Goal: Task Accomplishment & Management: Use online tool/utility

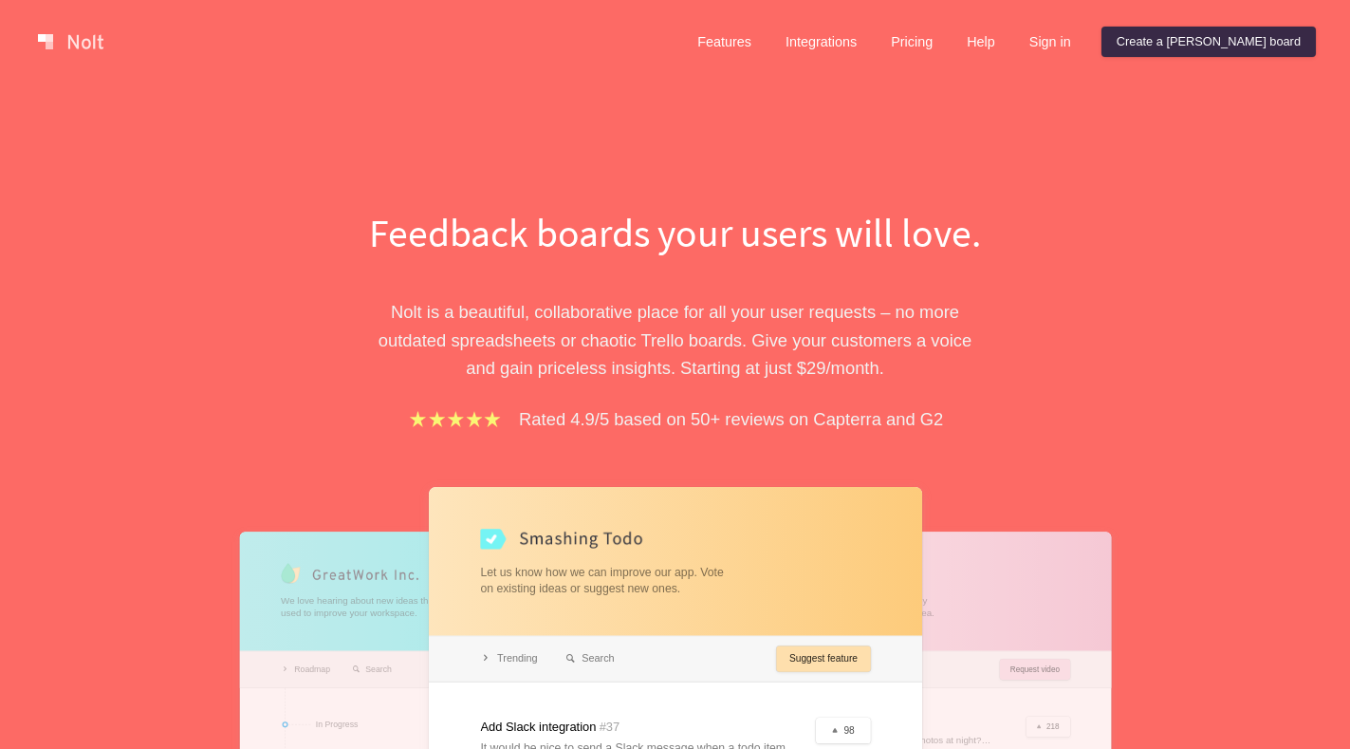
click at [1229, 45] on link "Create a [PERSON_NAME] board" at bounding box center [1209, 42] width 214 height 30
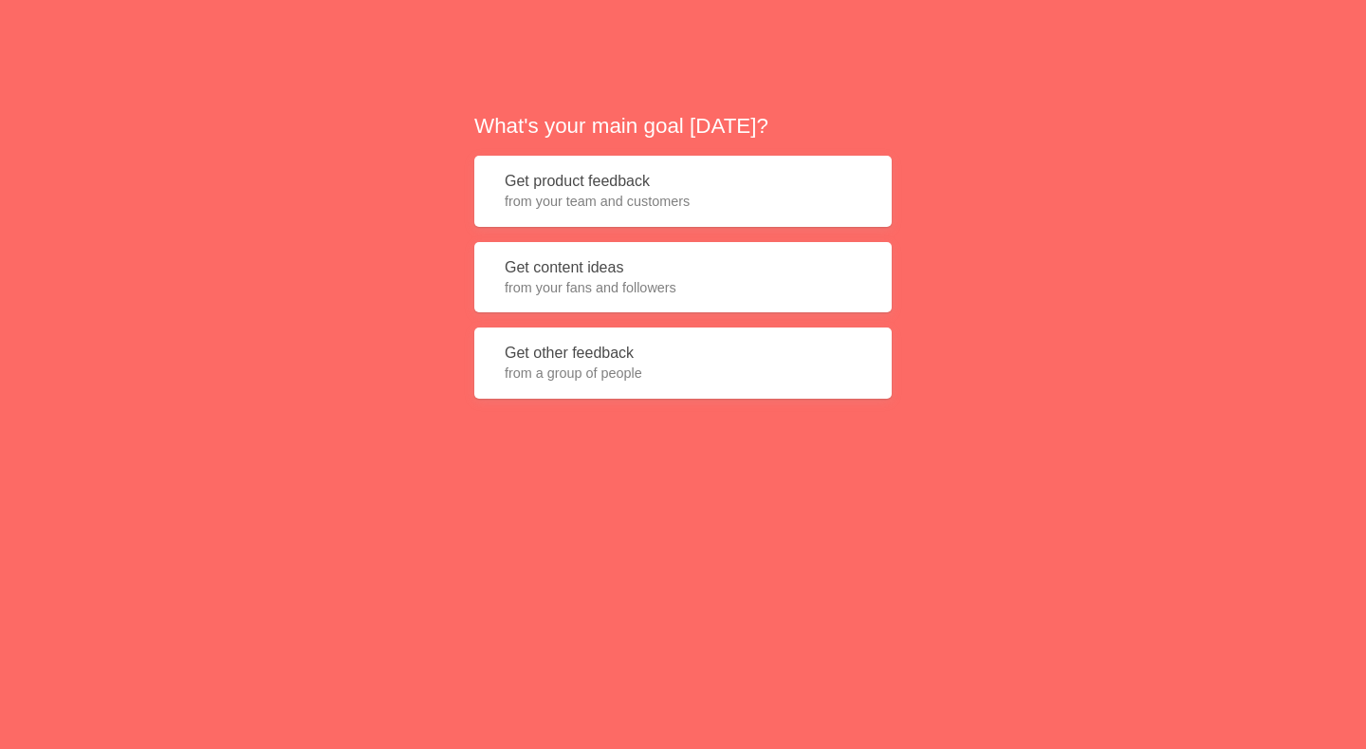
click at [572, 199] on span "from your team and customers" at bounding box center [683, 201] width 357 height 19
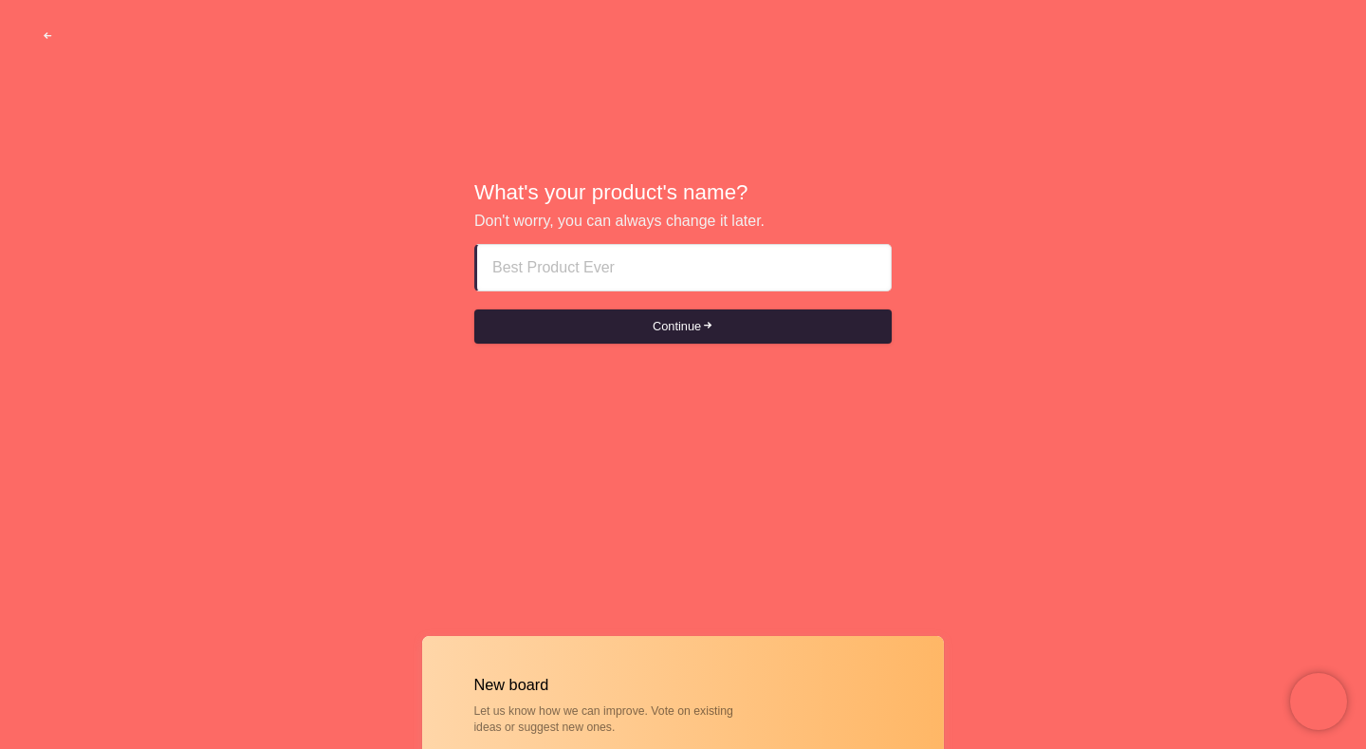
paste input "call girls in rak Usd 163 OnlyOS63SSO163"
type input "call girls in rak Usd 163 OnlyOS63SSO163"
click at [654, 335] on button "Continue" at bounding box center [683, 326] width 418 height 34
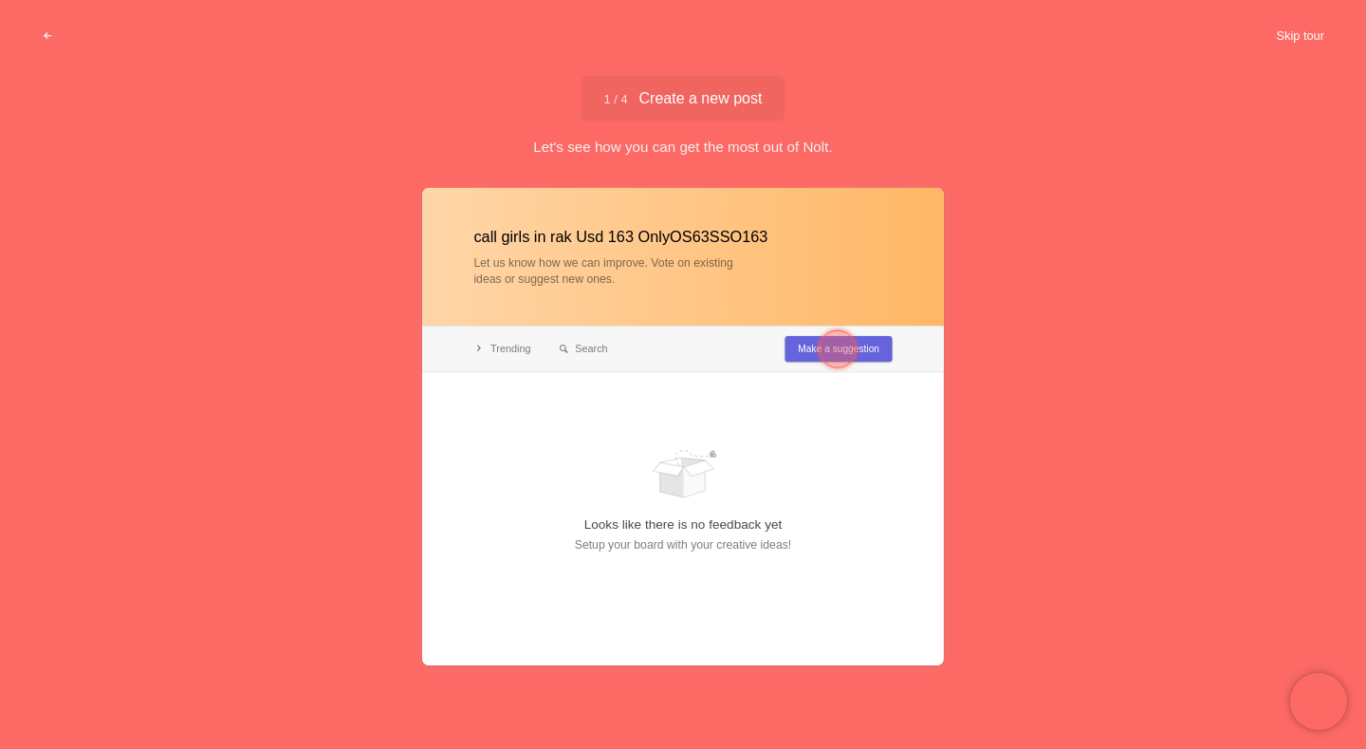
click at [1290, 49] on button "Skip tour" at bounding box center [1301, 36] width 94 height 34
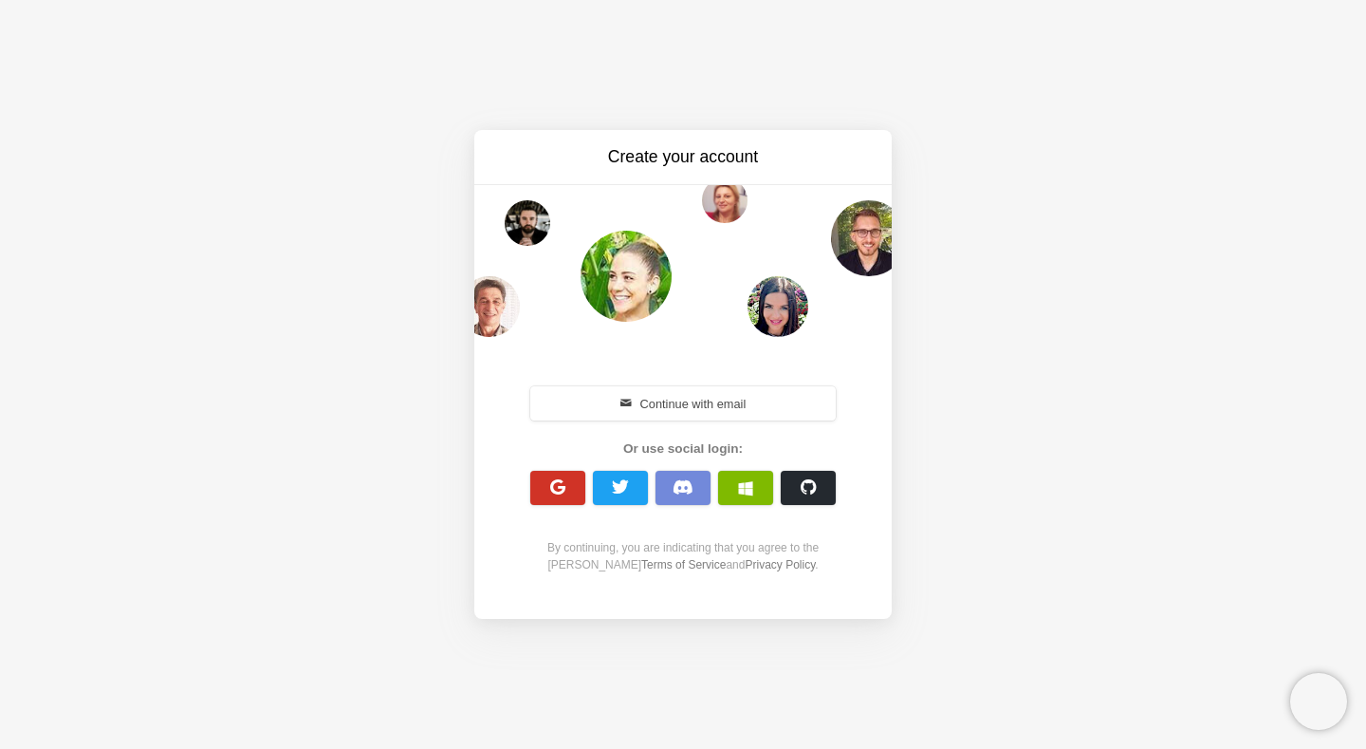
click at [564, 492] on span "button" at bounding box center [558, 487] width 18 height 18
